Goal: Task Accomplishment & Management: Manage account settings

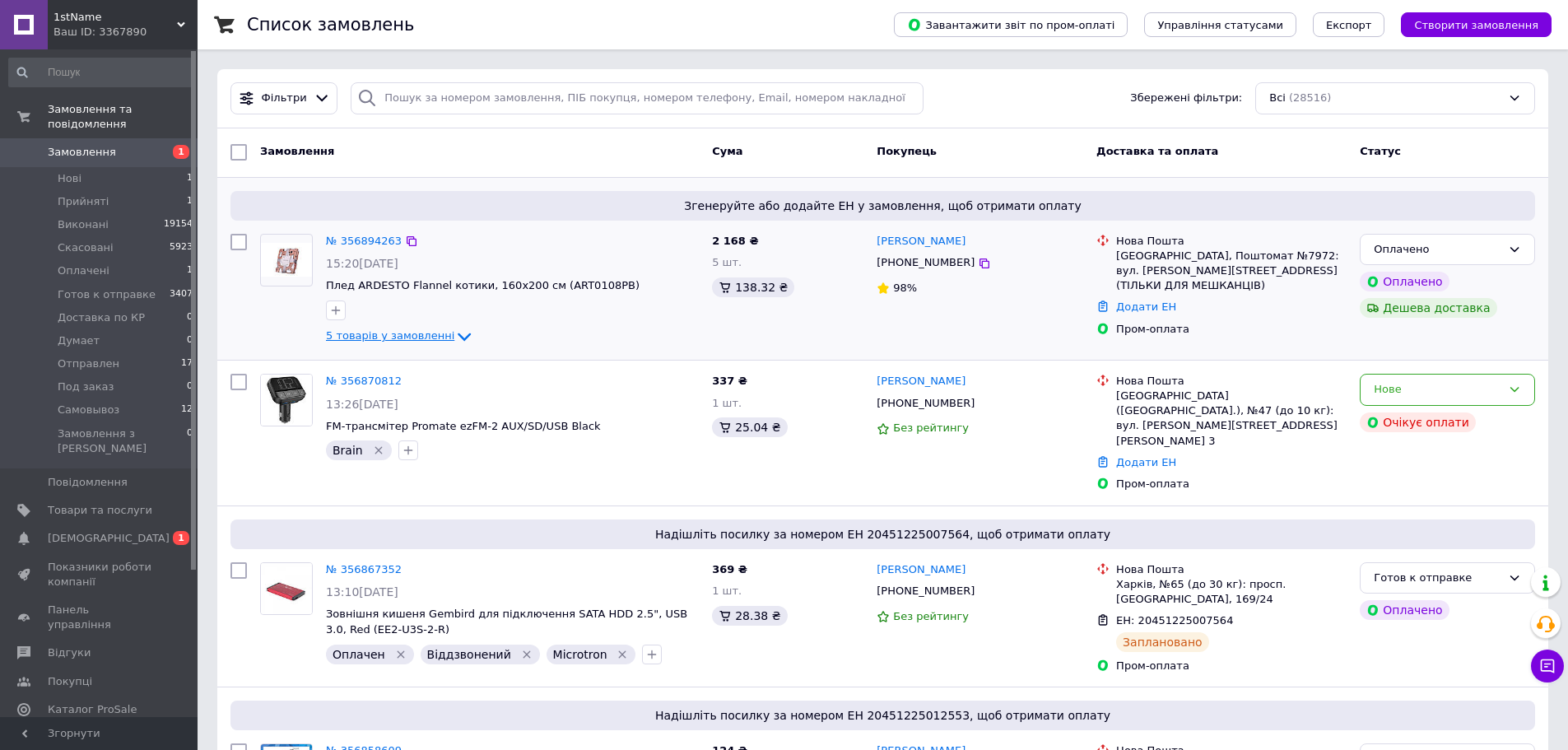
click at [424, 330] on span "5 товарів у замовленні" at bounding box center [390, 336] width 128 height 13
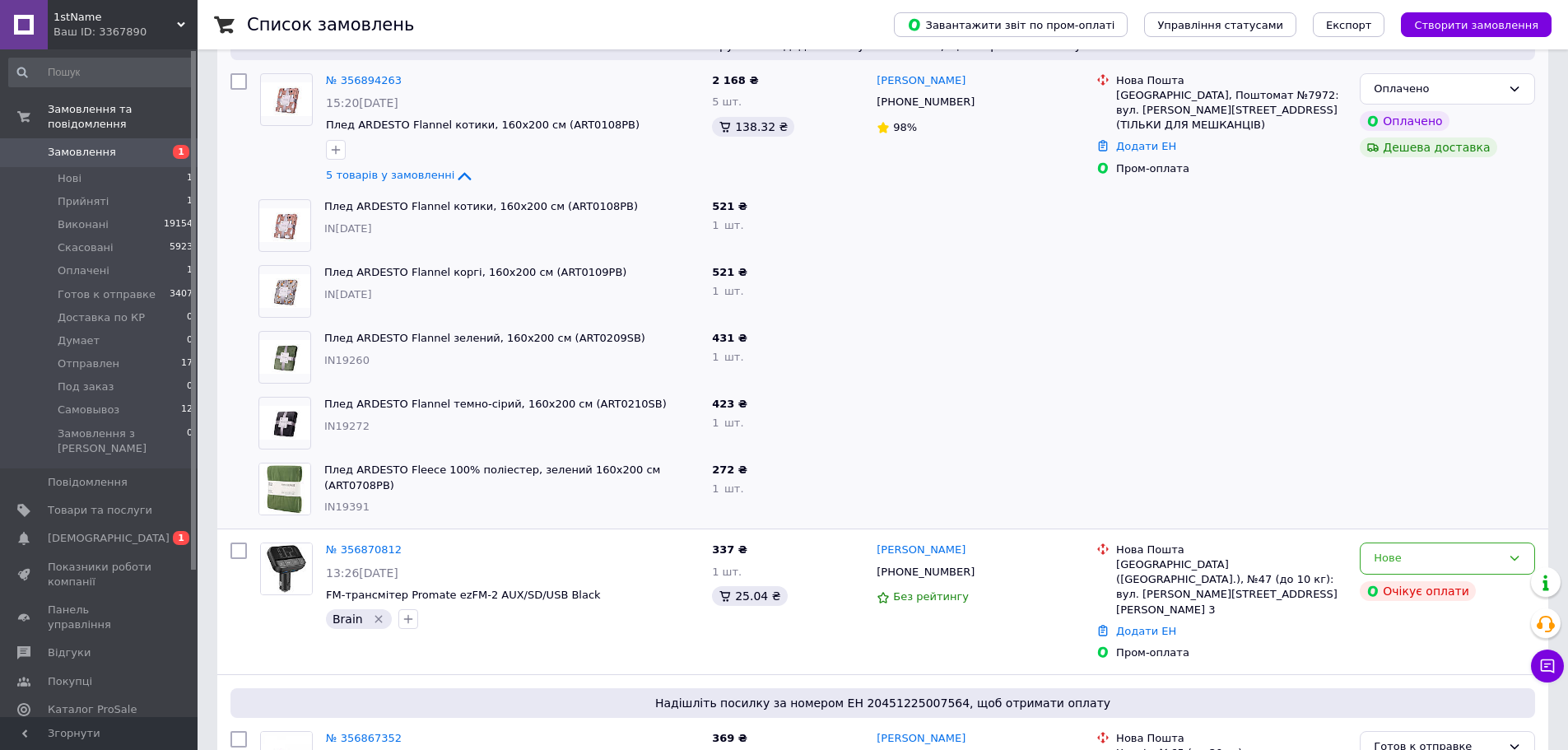
scroll to position [165, 0]
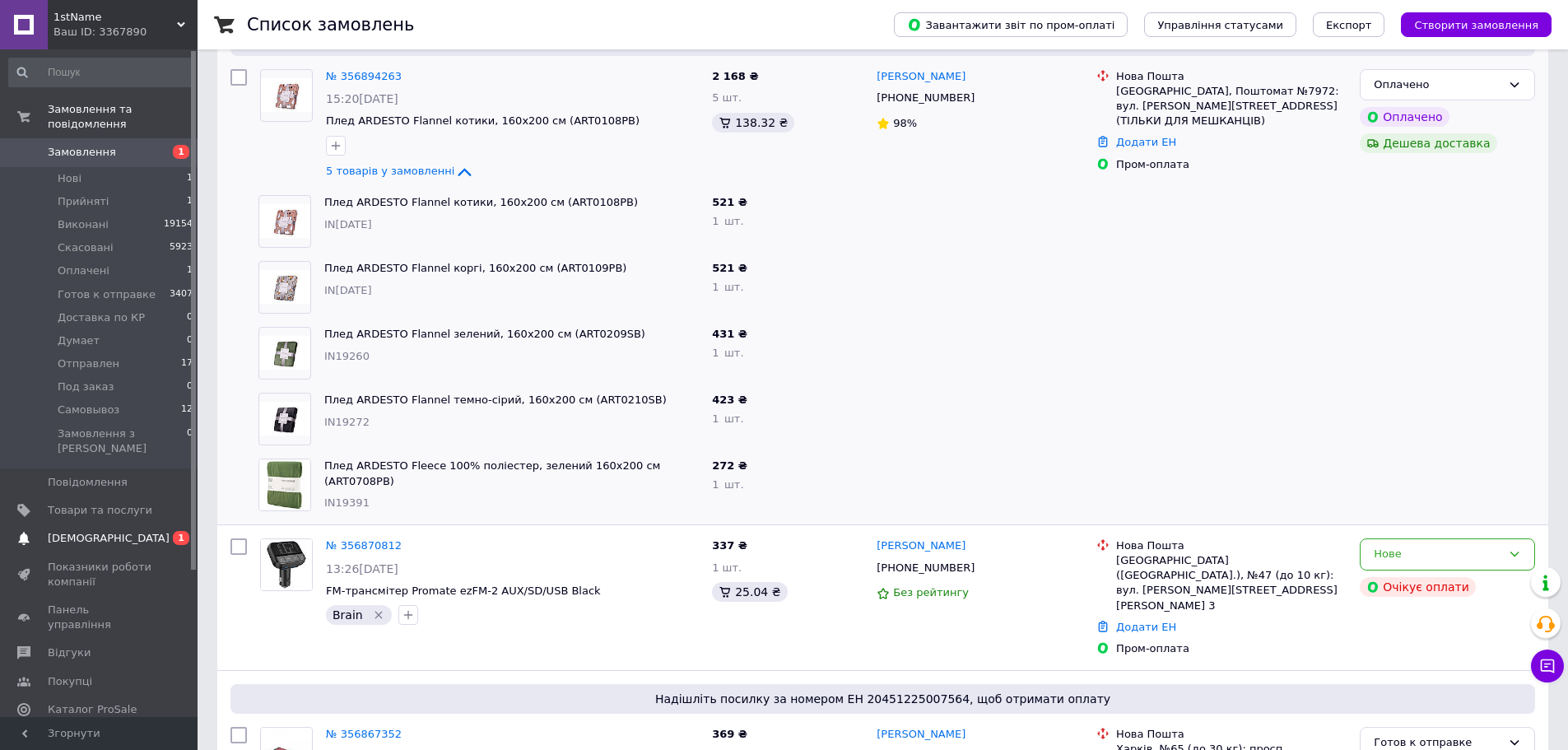
click at [174, 524] on link "Сповіщення 0 1" at bounding box center [101, 538] width 202 height 28
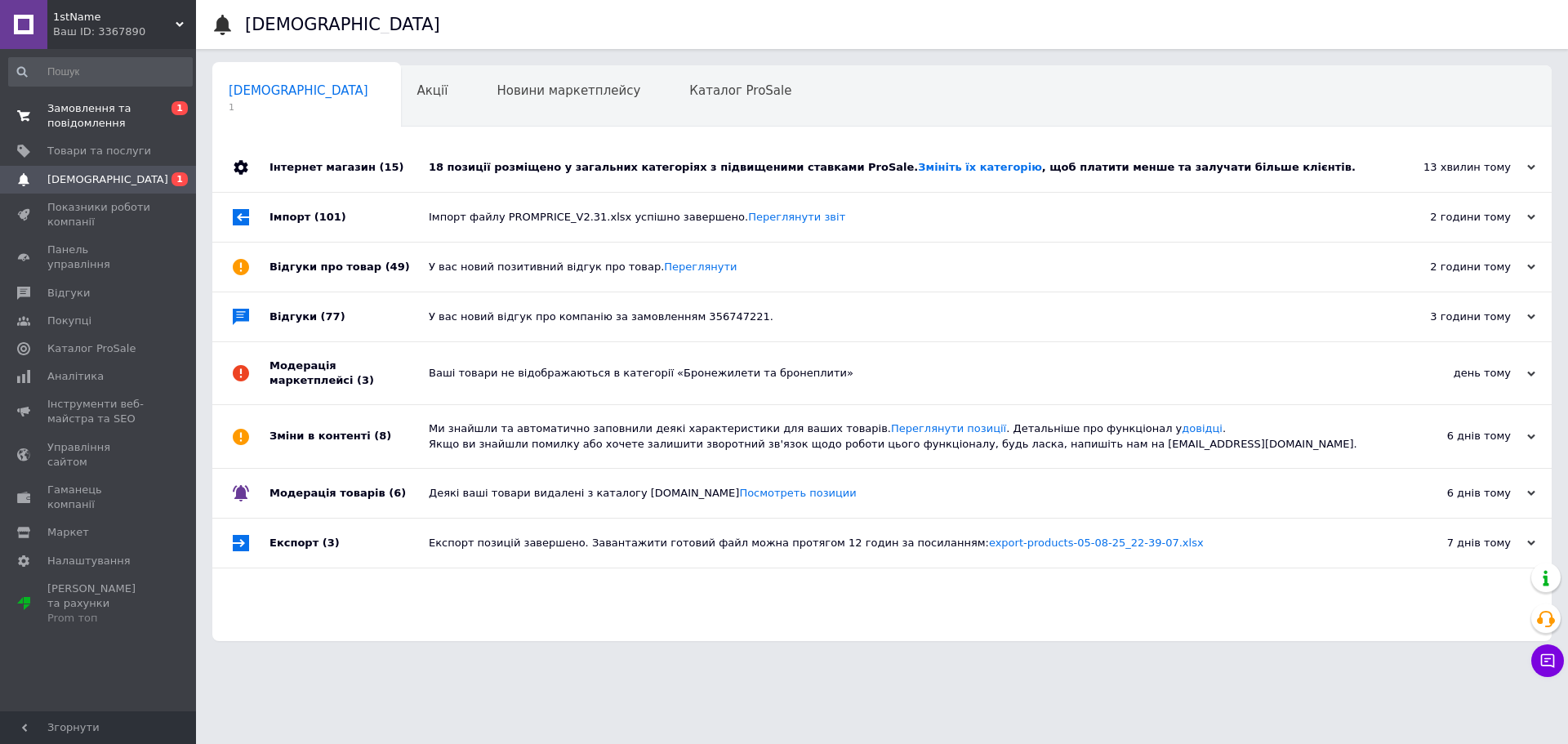
click at [95, 105] on span "Замовлення та повідомлення" at bounding box center [99, 115] width 104 height 29
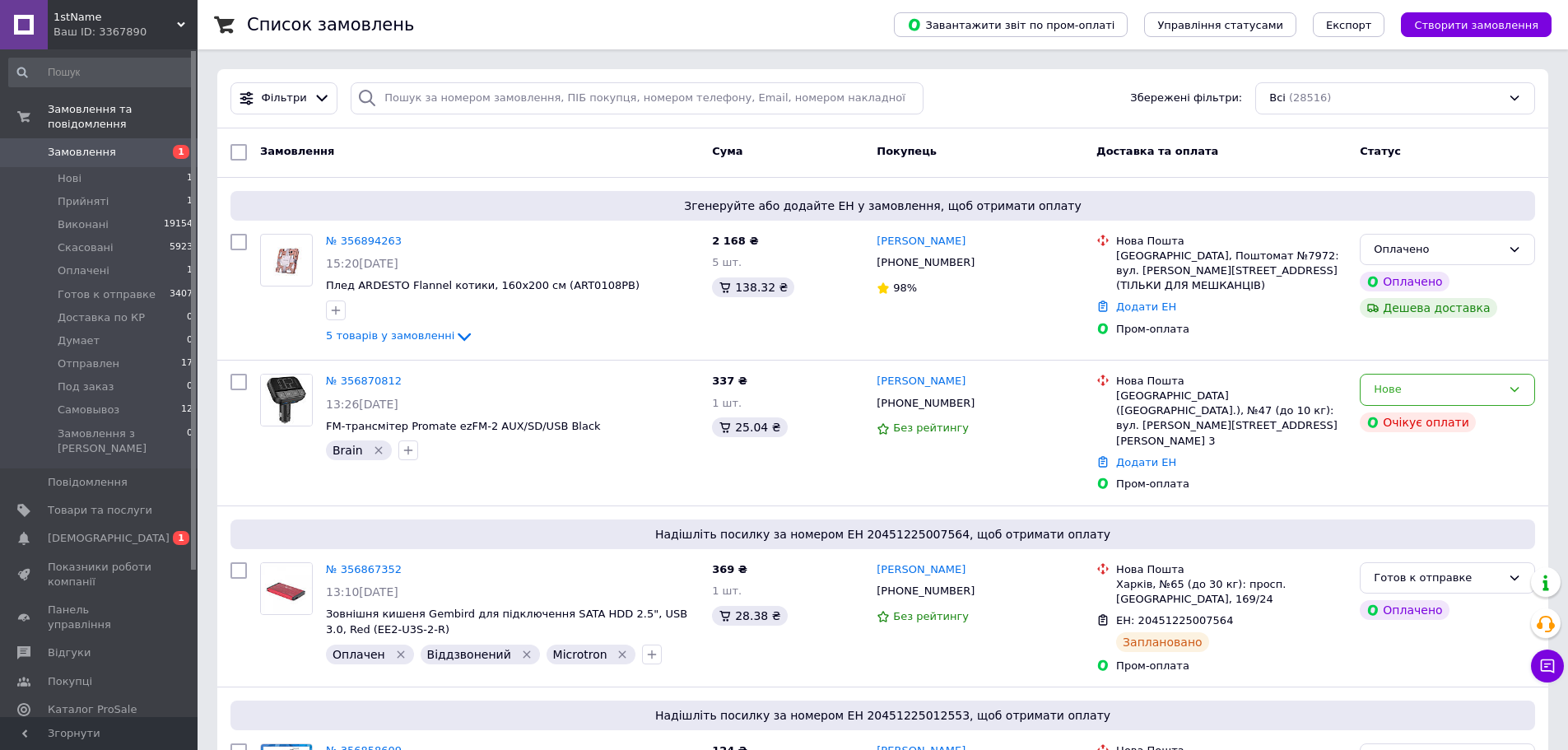
click at [396, 171] on div "Замовлення Cума Покупець Доставка та оплата Статус" at bounding box center [883, 153] width 1331 height 49
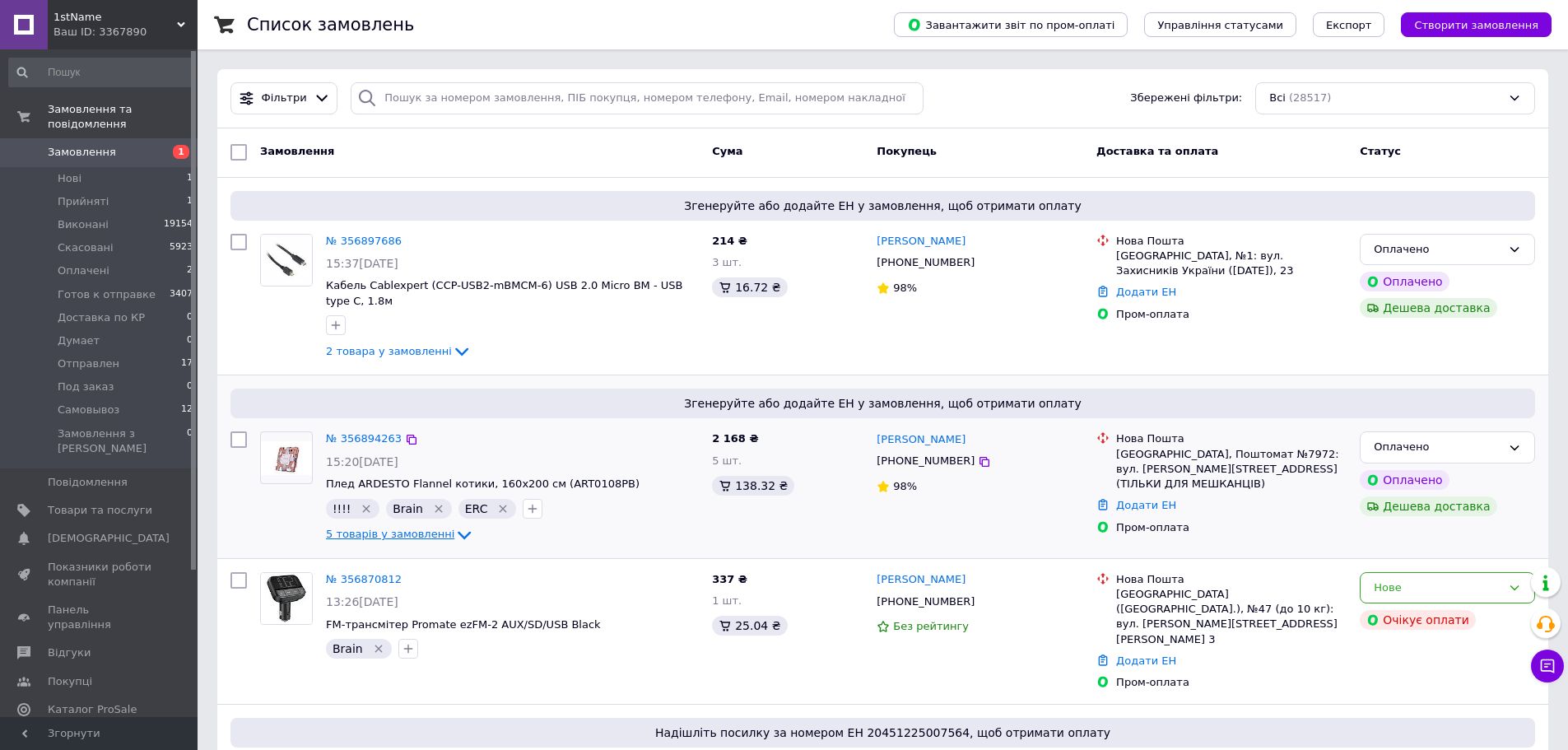
click at [386, 528] on span "5 товарів у замовленні" at bounding box center [390, 534] width 128 height 13
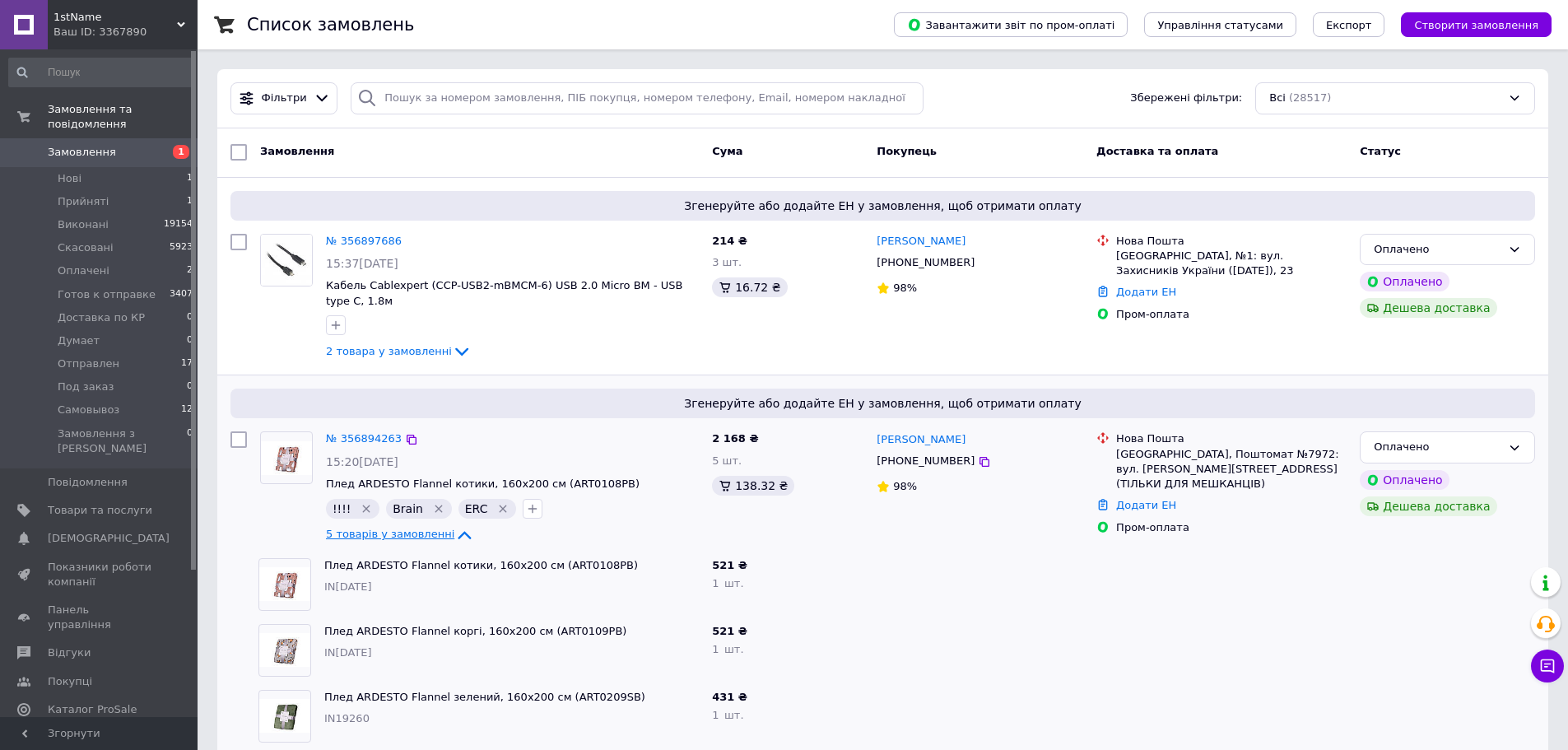
click at [386, 528] on span "5 товарів у замовленні" at bounding box center [390, 534] width 128 height 13
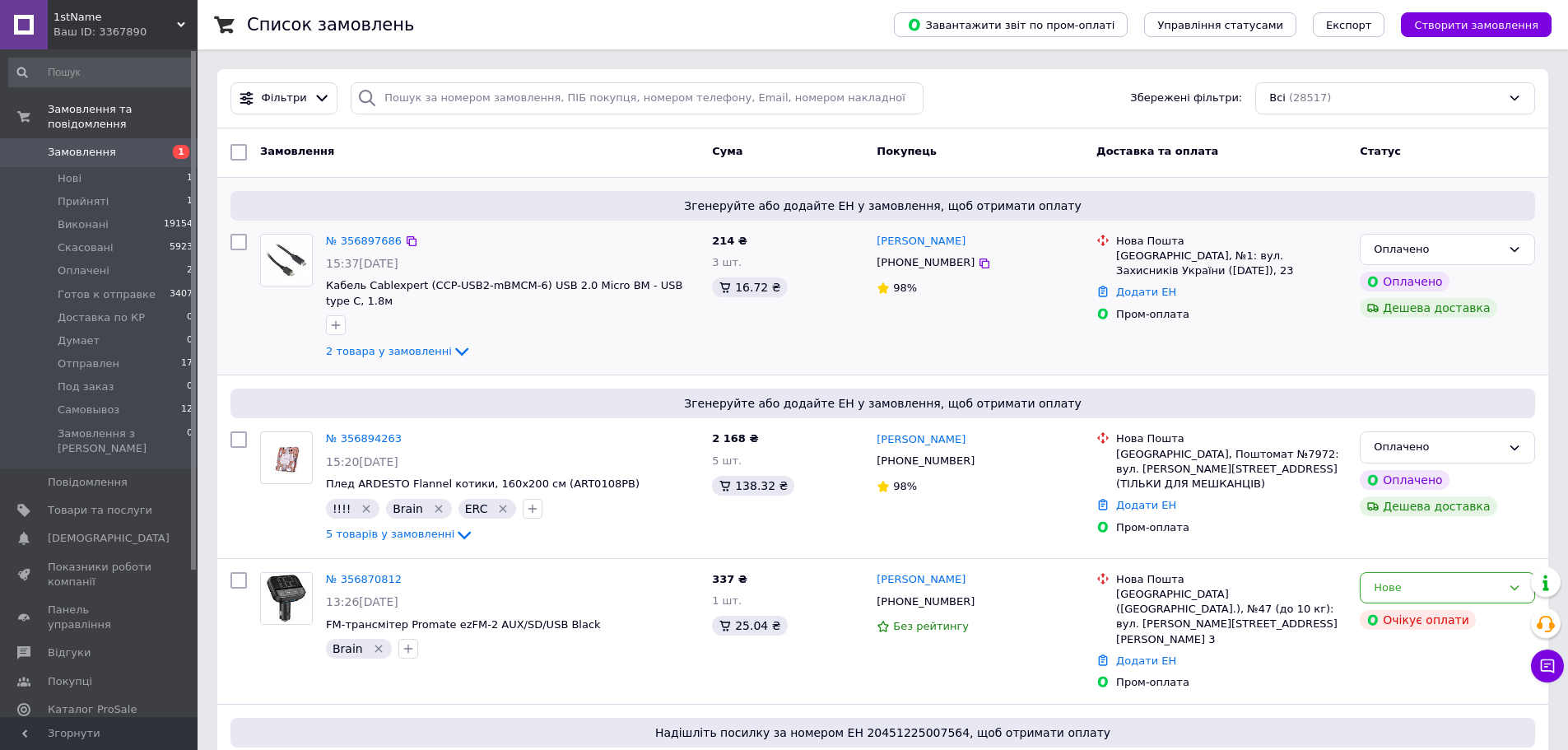
click at [389, 361] on div "2 товара у замовленні" at bounding box center [512, 351] width 373 height 20
click at [392, 345] on span "2 товара у замовленні" at bounding box center [389, 351] width 126 height 13
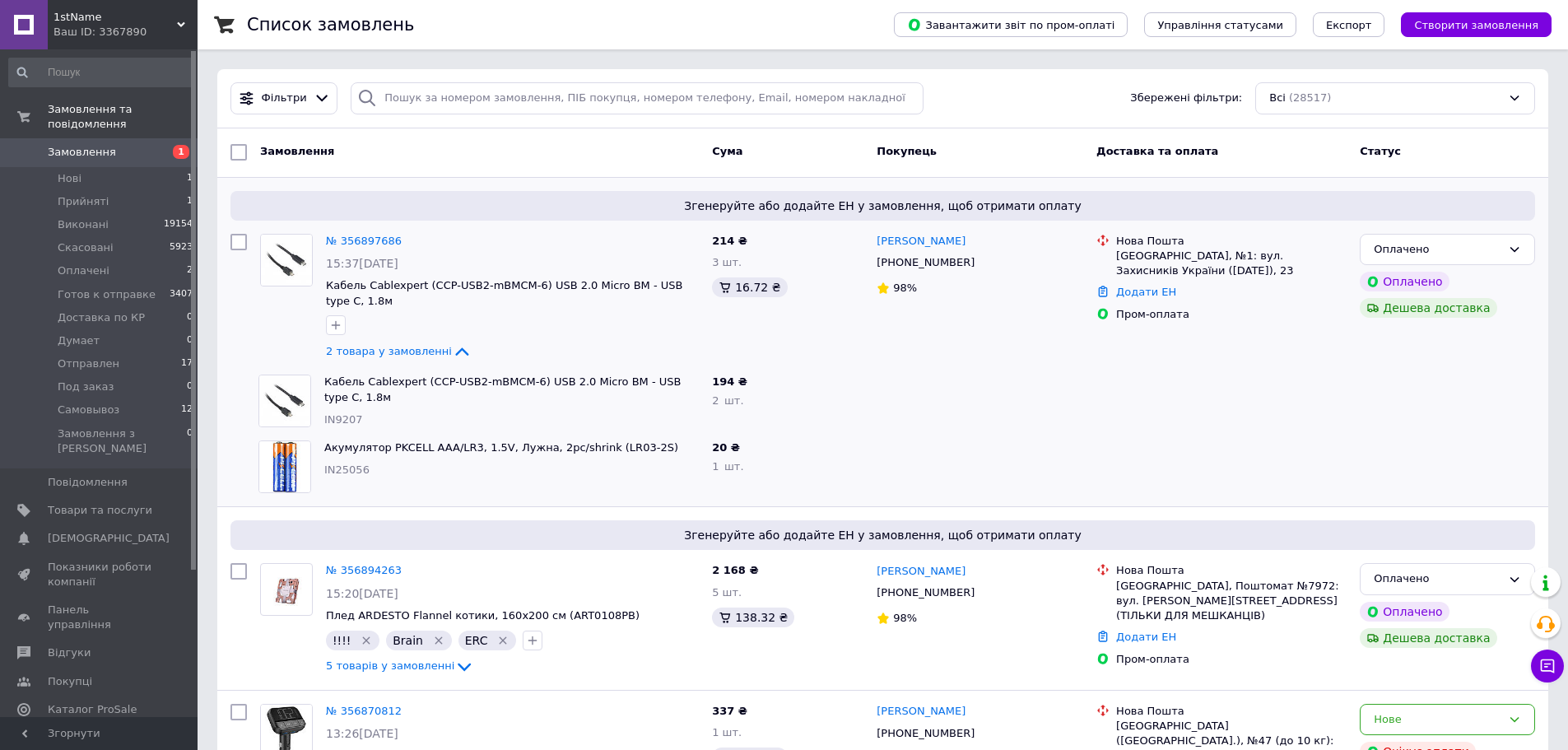
click at [147, 148] on link "Замовлення 1" at bounding box center [101, 152] width 202 height 28
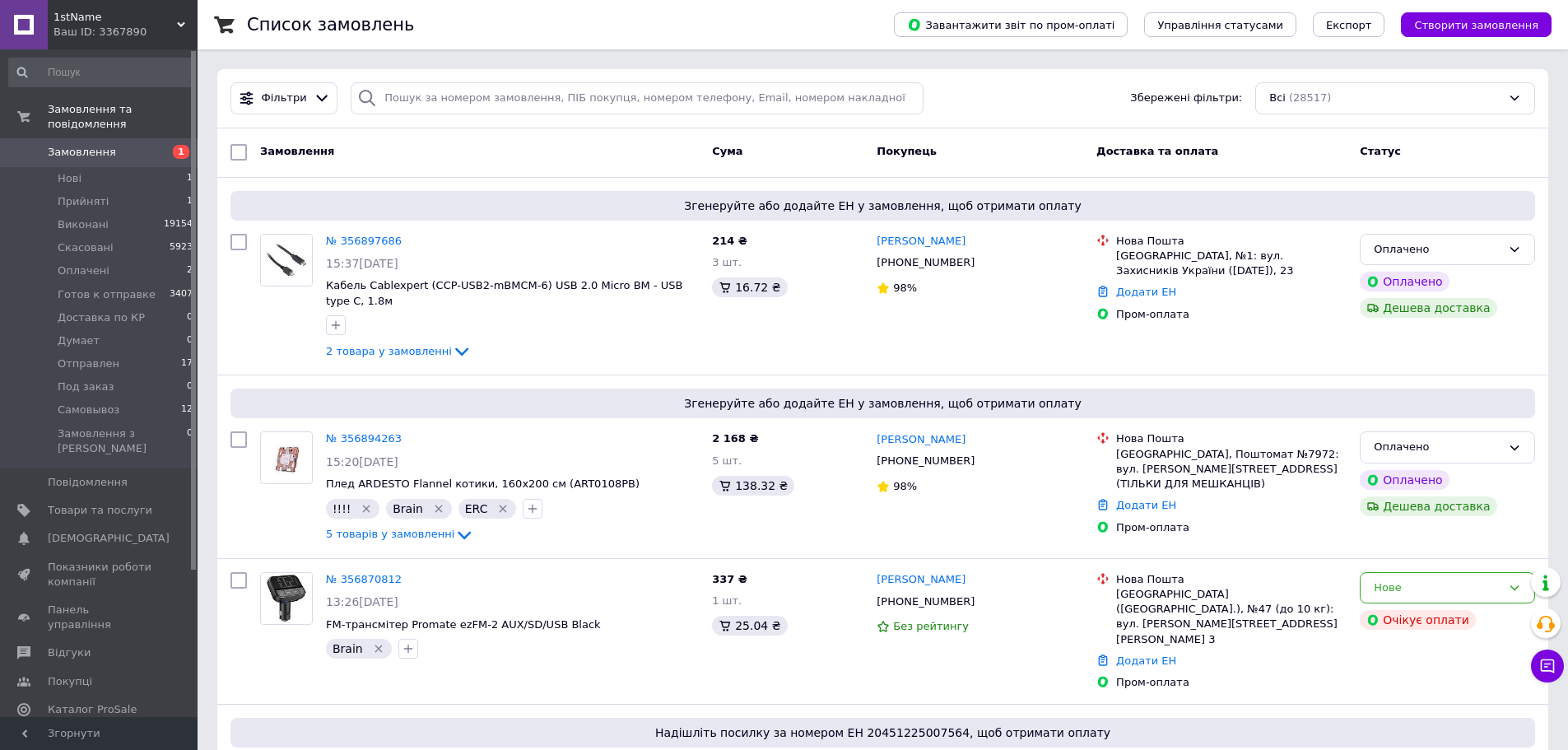
click at [103, 145] on span "Замовлення" at bounding box center [82, 152] width 68 height 14
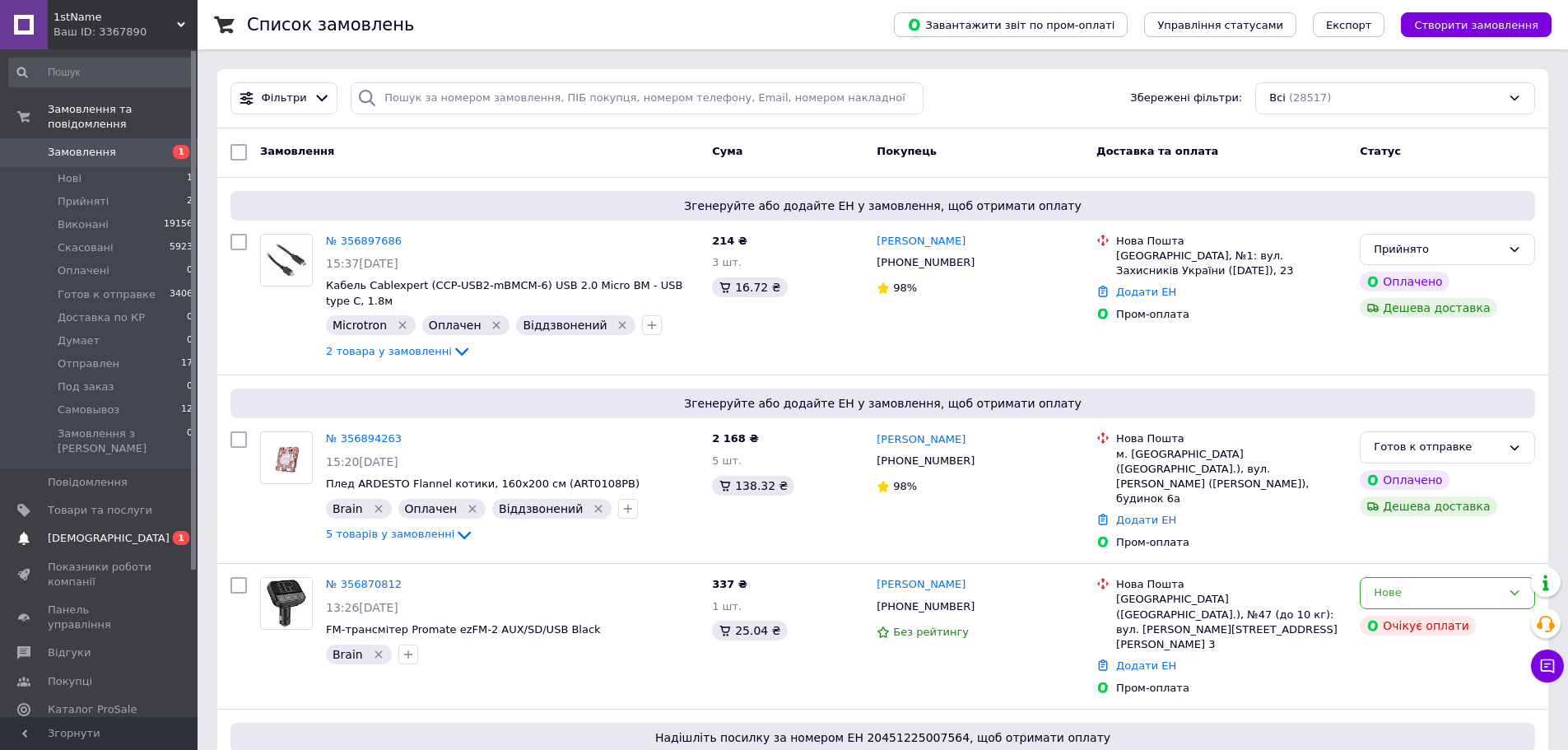
click at [117, 524] on link "Сповіщення 0 1" at bounding box center [101, 538] width 202 height 28
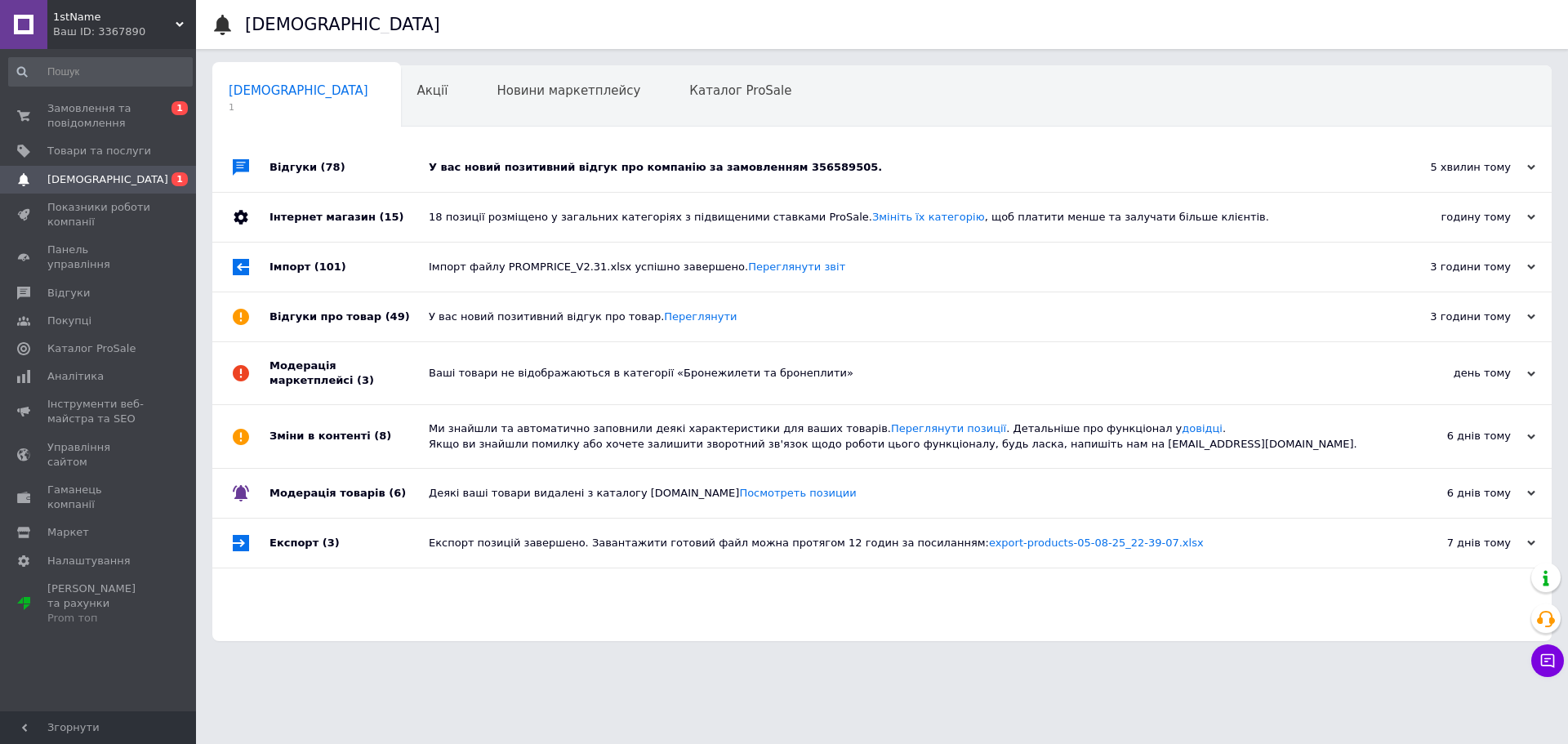
click at [578, 167] on div "У вас новий позитивний відгук про компанію за замовленням 356589505." at bounding box center [901, 167] width 944 height 14
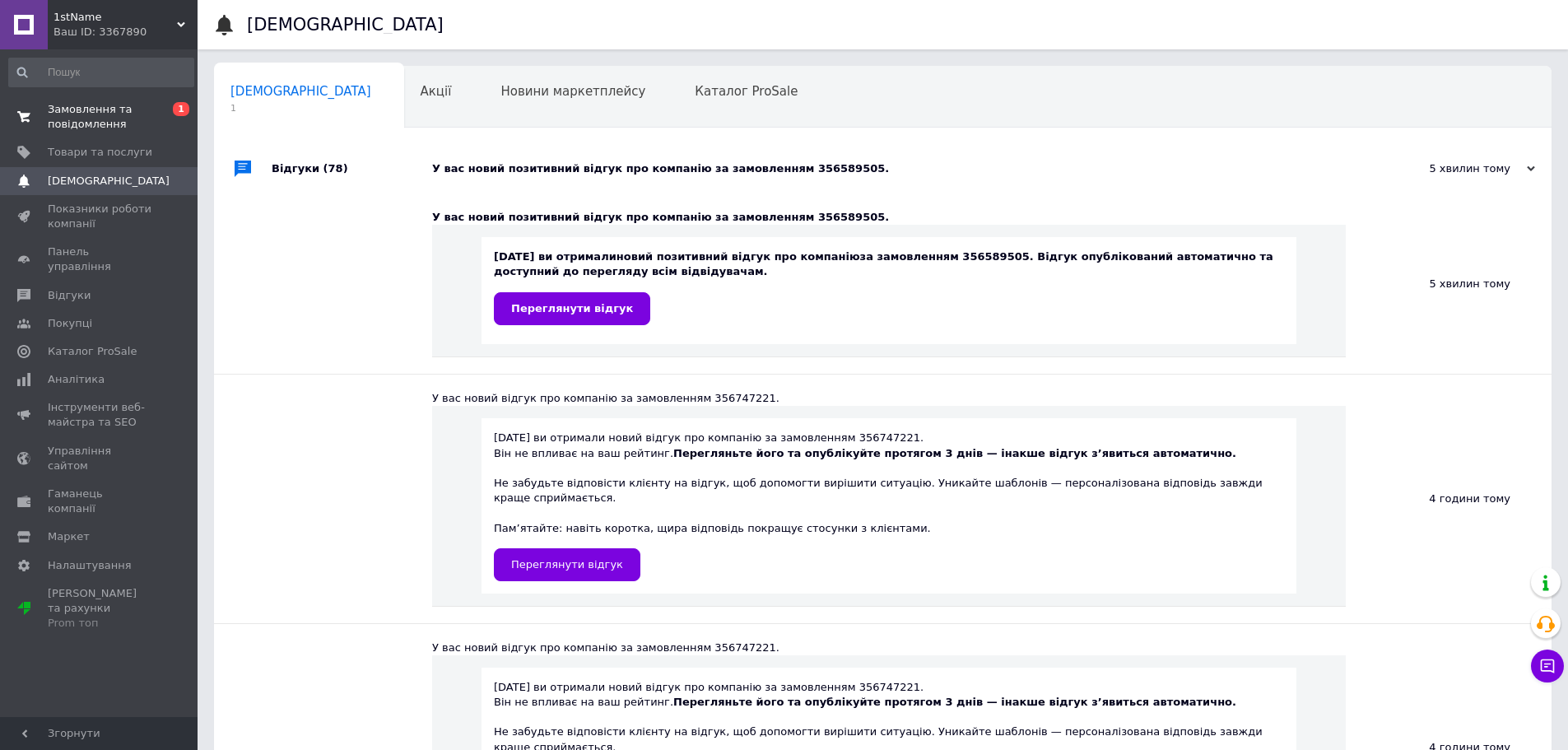
click at [126, 110] on span "Замовлення та повідомлення" at bounding box center [99, 116] width 104 height 30
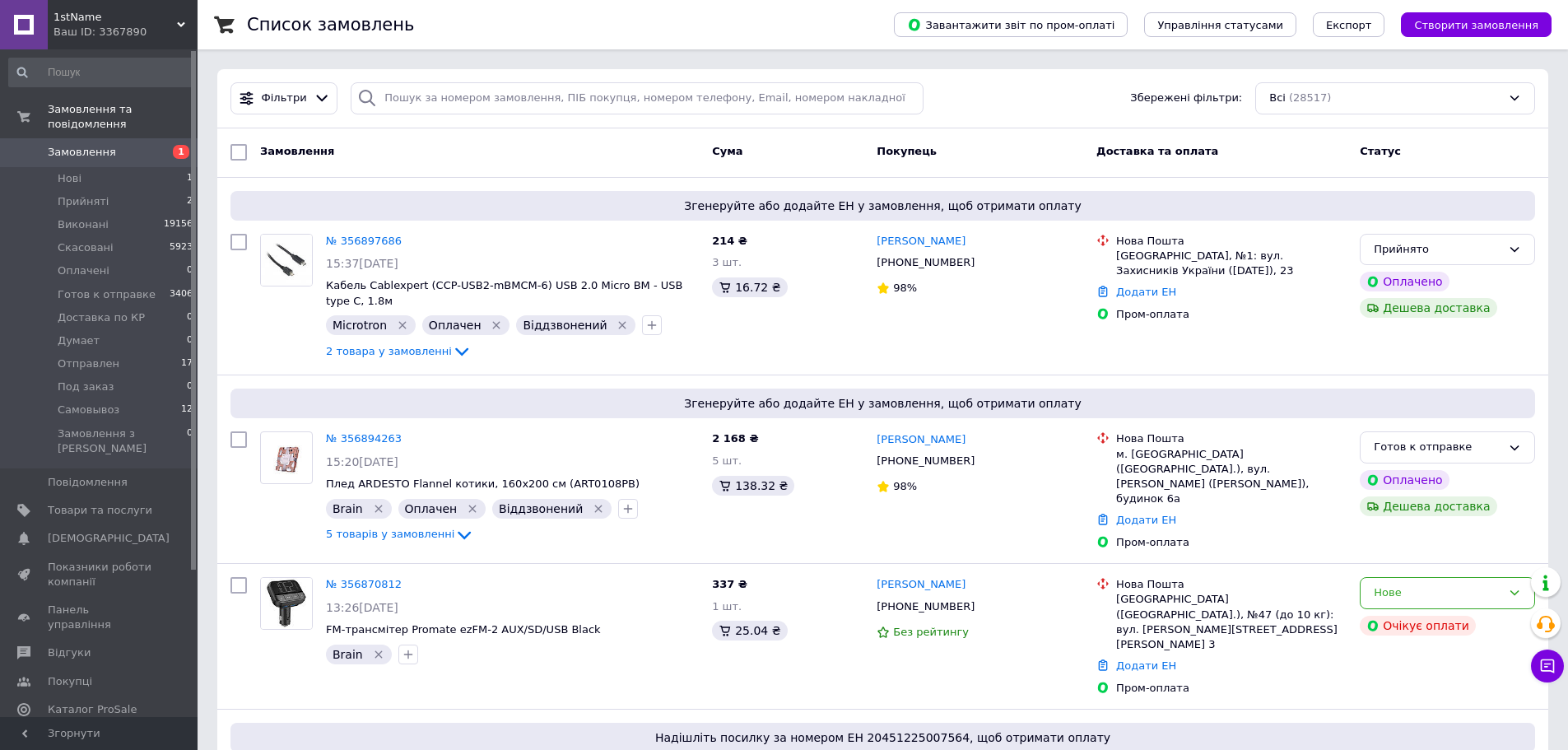
drag, startPoint x: 69, startPoint y: 127, endPoint x: 93, endPoint y: 126, distance: 24.0
click at [69, 138] on link "Замовлення 1" at bounding box center [101, 152] width 202 height 28
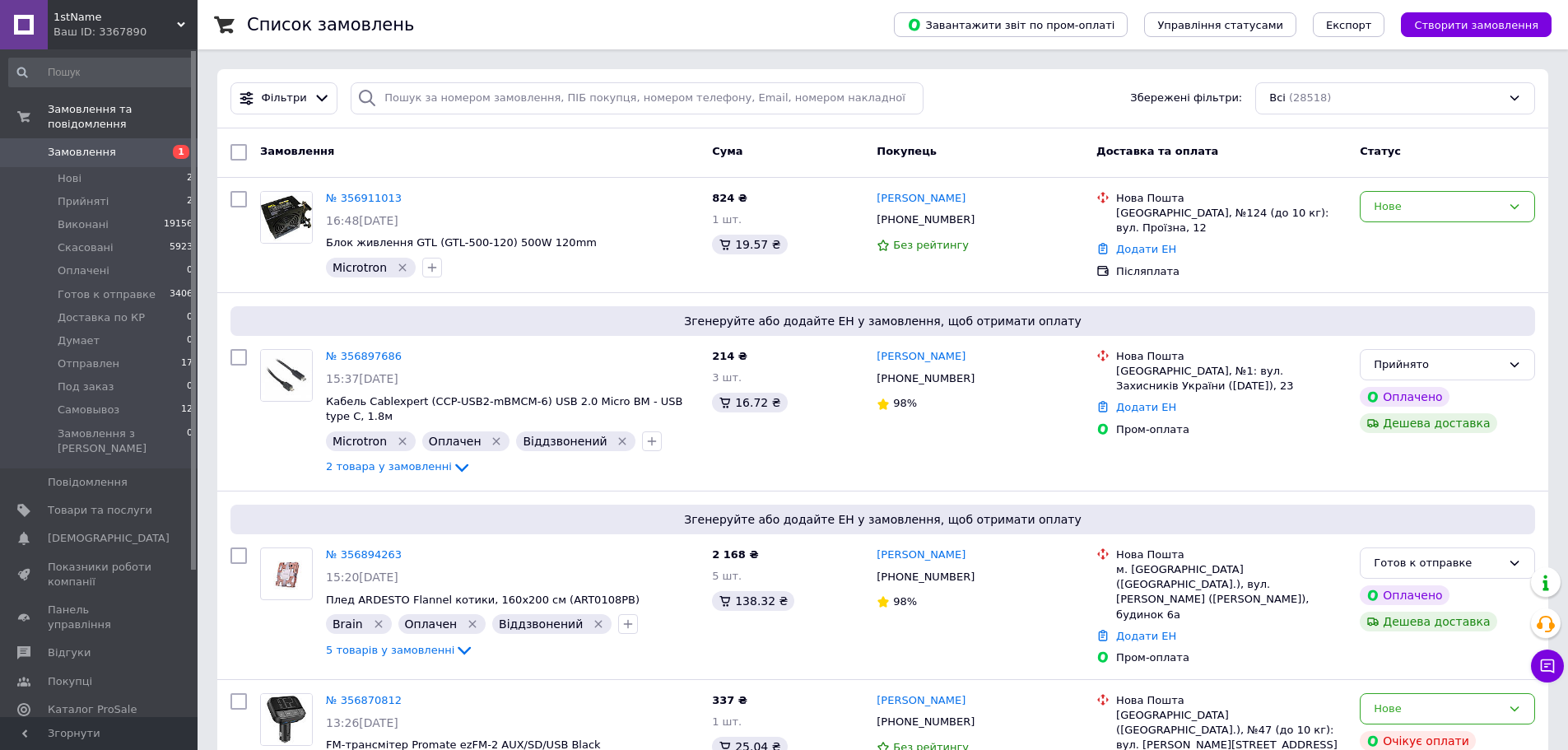
click at [121, 145] on span "Замовлення" at bounding box center [99, 152] width 104 height 14
